Goal: Information Seeking & Learning: Learn about a topic

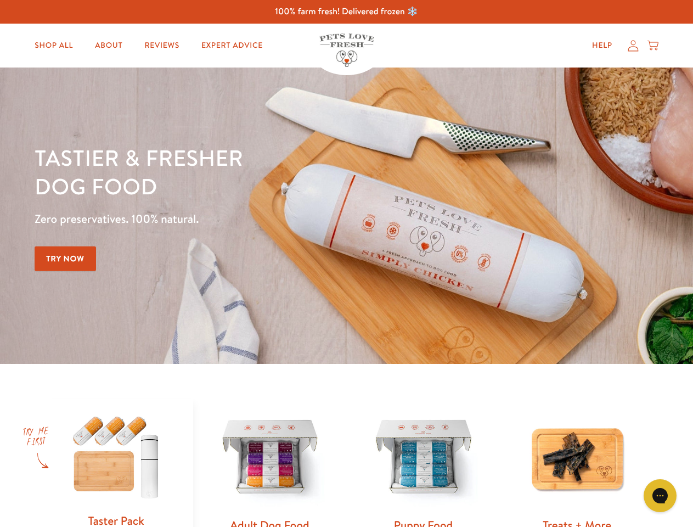
click at [346, 263] on div "Tastier & fresher dog food Zero preservatives. 100% natural. Try Now" at bounding box center [243, 215] width 416 height 145
click at [660, 496] on icon "Gorgias live chat" at bounding box center [660, 495] width 10 height 10
